Goal: Transaction & Acquisition: Purchase product/service

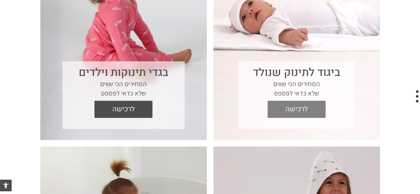
click at [296, 114] on span "לרכישה" at bounding box center [297, 109] width 50 height 17
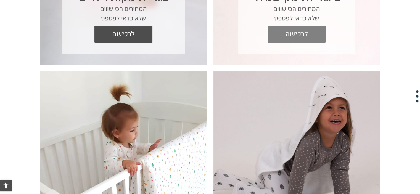
scroll to position [386, 0]
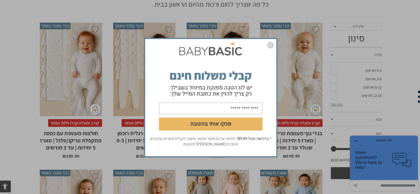
scroll to position [109, 0]
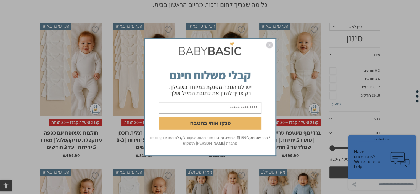
click at [268, 46] on img "סגור" at bounding box center [269, 45] width 7 height 7
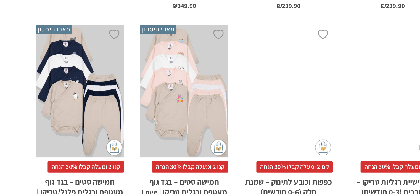
scroll to position [971, 0]
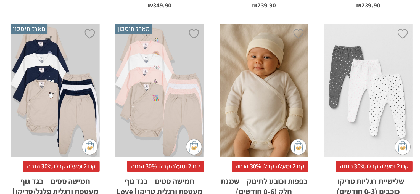
click at [33, 124] on section "**********" at bounding box center [210, 57] width 420 height 1796
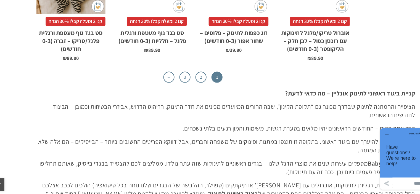
scroll to position [1830, 0]
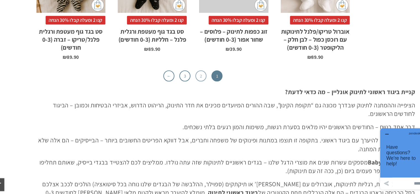
click at [187, 88] on link "2" at bounding box center [188, 88] width 10 height 10
